Goal: Information Seeking & Learning: Learn about a topic

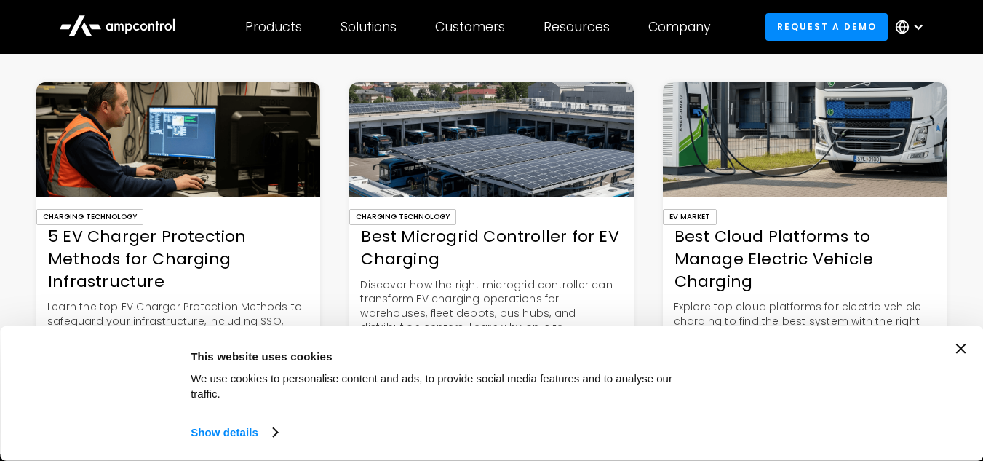
scroll to position [5299, 0]
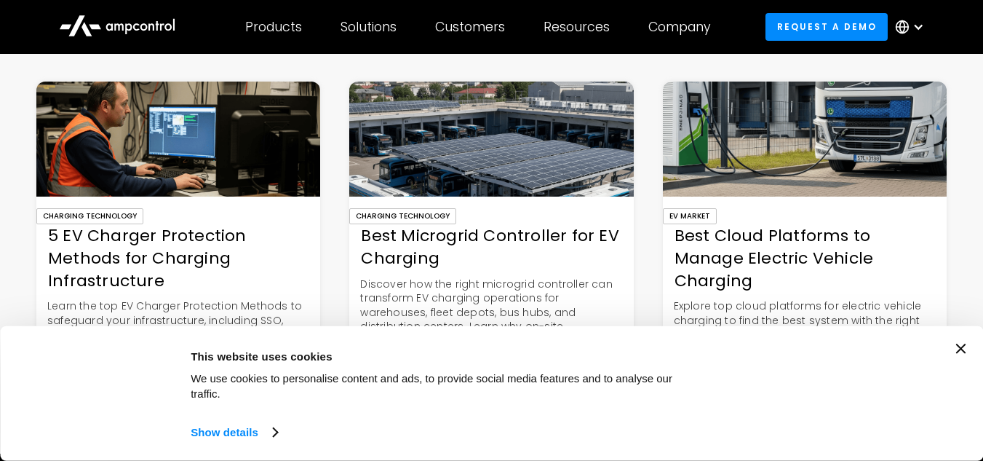
click at [546, 183] on img at bounding box center [491, 139] width 284 height 115
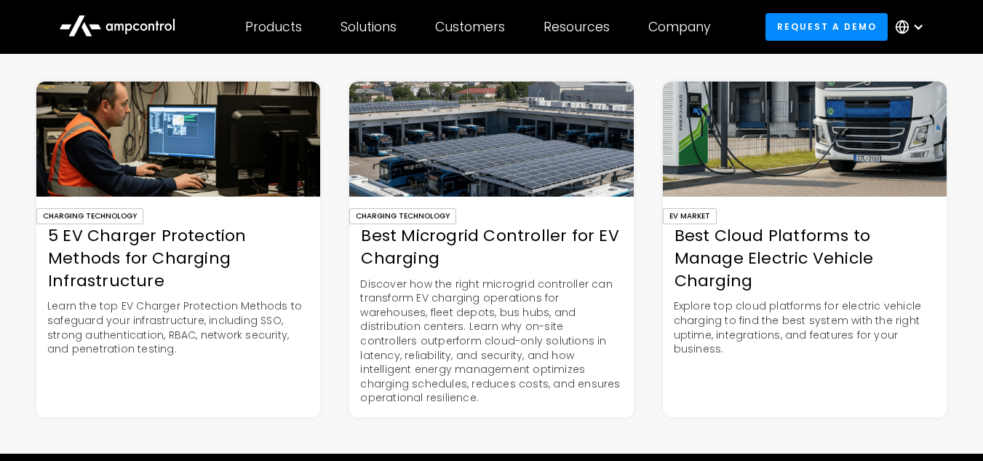
click at [724, 264] on div "Best Cloud Platforms to Manage Electric Vehicle Charging" at bounding box center [805, 258] width 284 height 67
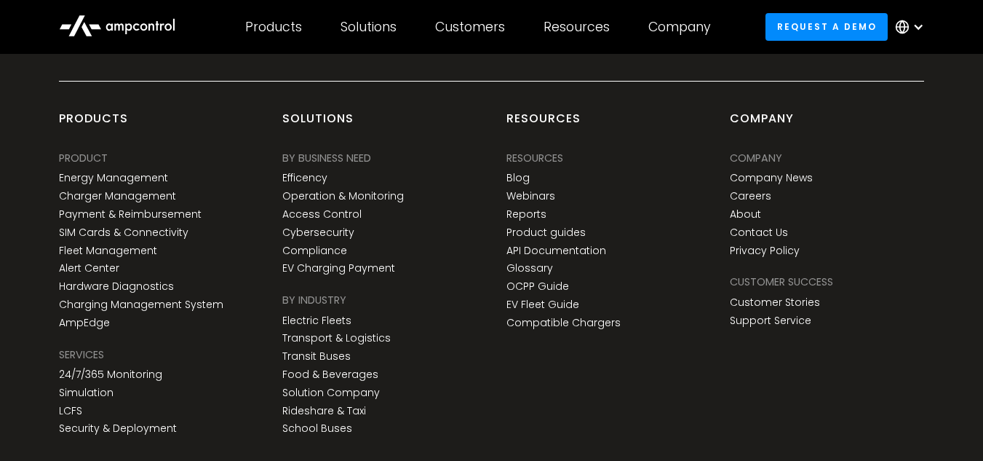
scroll to position [6199, 0]
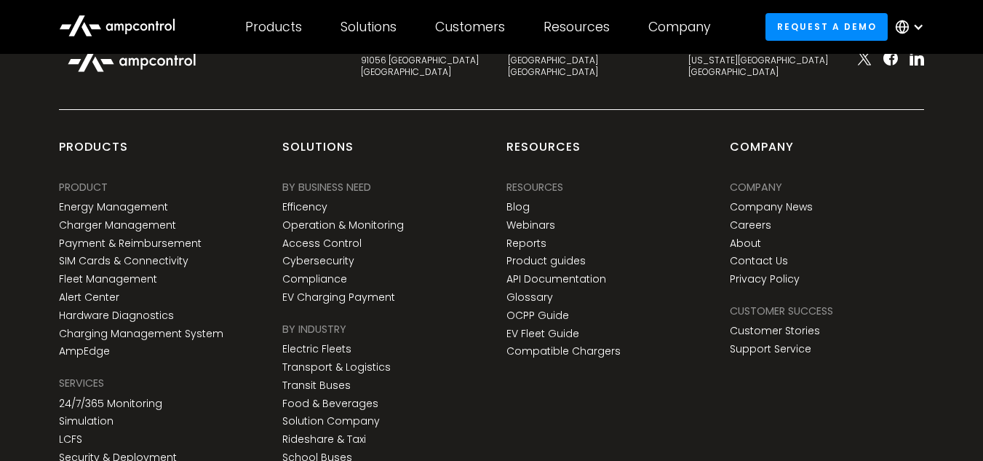
scroll to position [4261, 0]
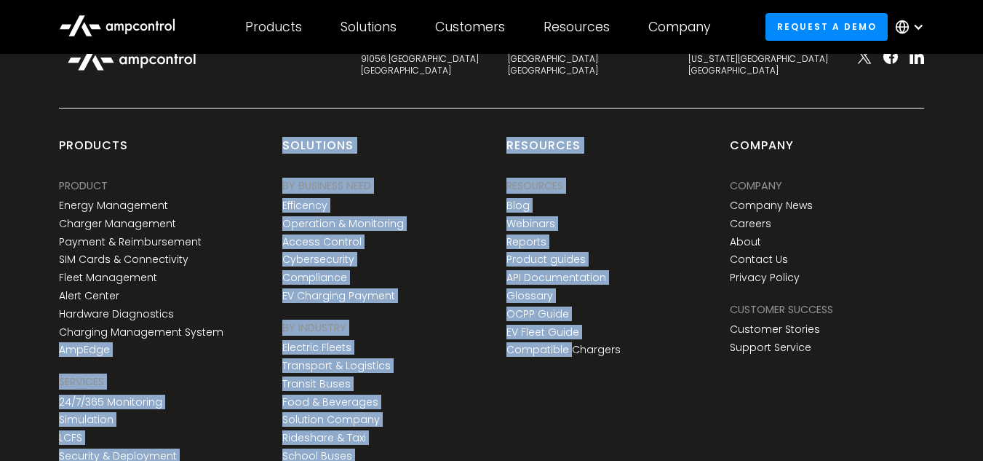
drag, startPoint x: 569, startPoint y: 358, endPoint x: 142, endPoint y: 291, distance: 432.4
click at [142, 291] on div "products PRODUCT Energy Management Charger Management Payment & Reimbursement S…" at bounding box center [491, 318] width 894 height 360
click at [119, 352] on div "products PRODUCT Energy Management Charger Management Payment & Reimbursement S…" at bounding box center [156, 303] width 194 height 330
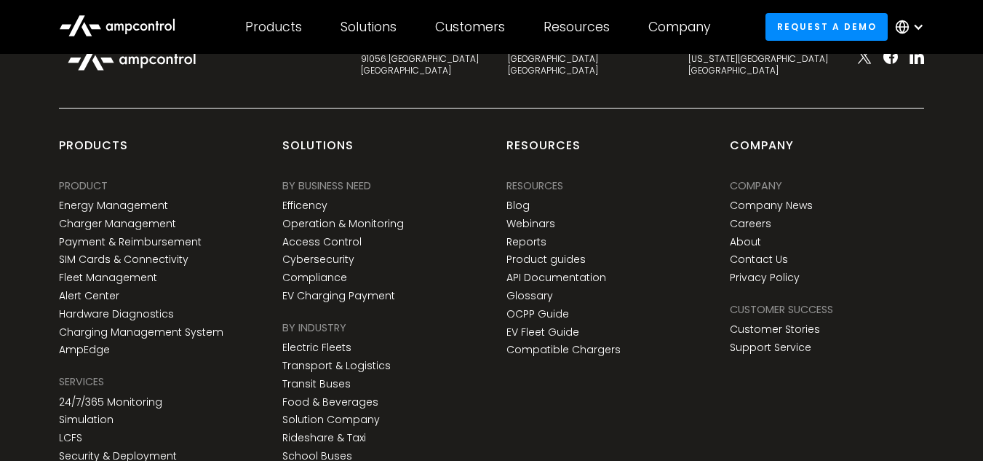
click at [119, 352] on div "products PRODUCT Energy Management Charger Management Payment & Reimbursement S…" at bounding box center [156, 303] width 194 height 330
click at [681, 375] on div "Resources Resources Resources Blog Webinars Reports Product guides API Document…" at bounding box center [603, 303] width 223 height 330
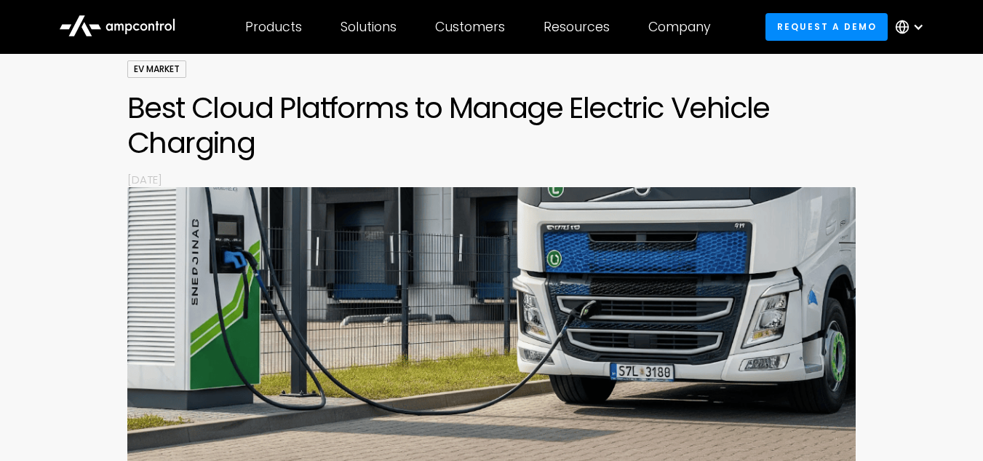
scroll to position [0, 0]
